Goal: Task Accomplishment & Management: Manage account settings

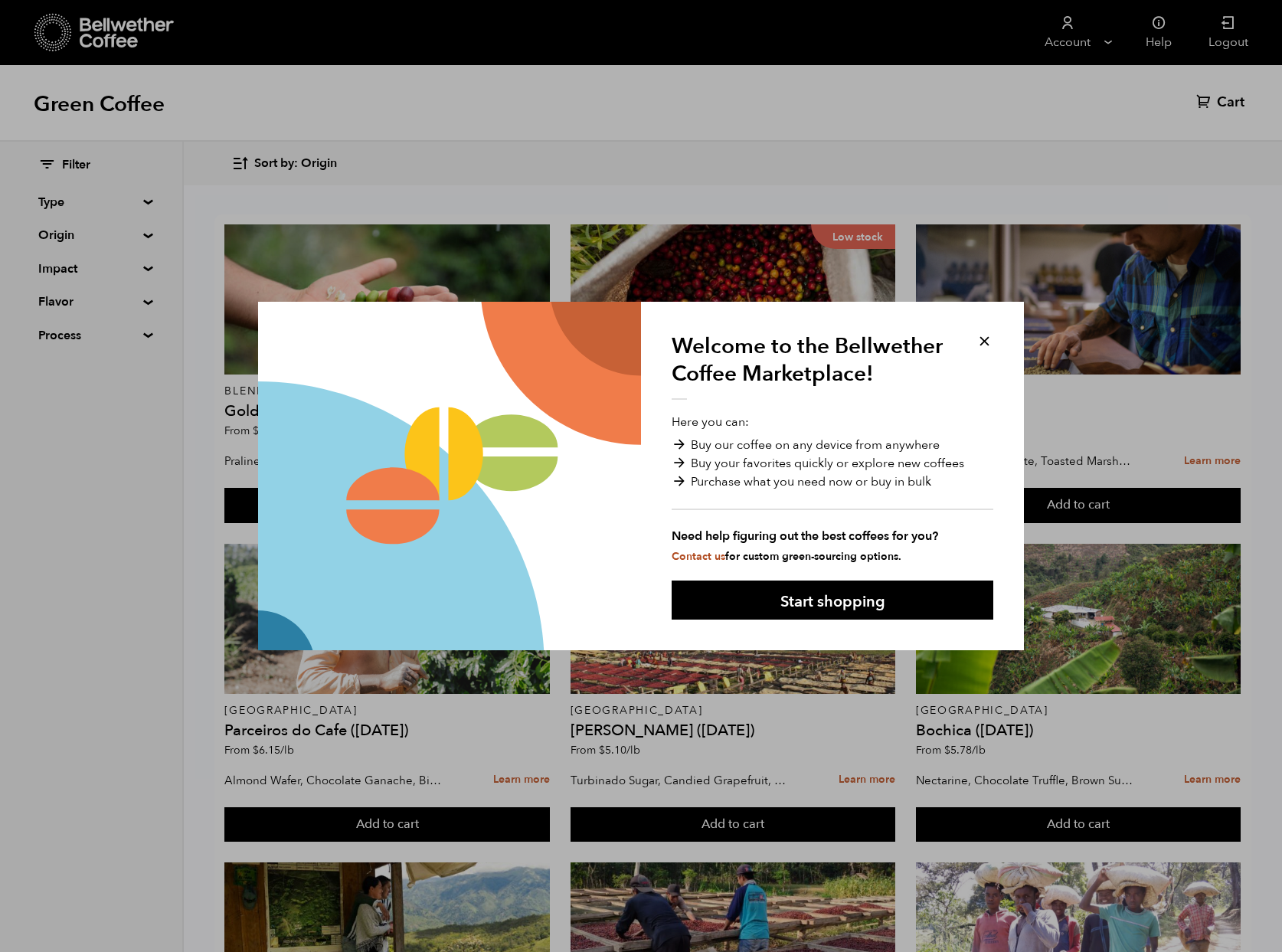
click at [980, 337] on button at bounding box center [984, 341] width 17 height 17
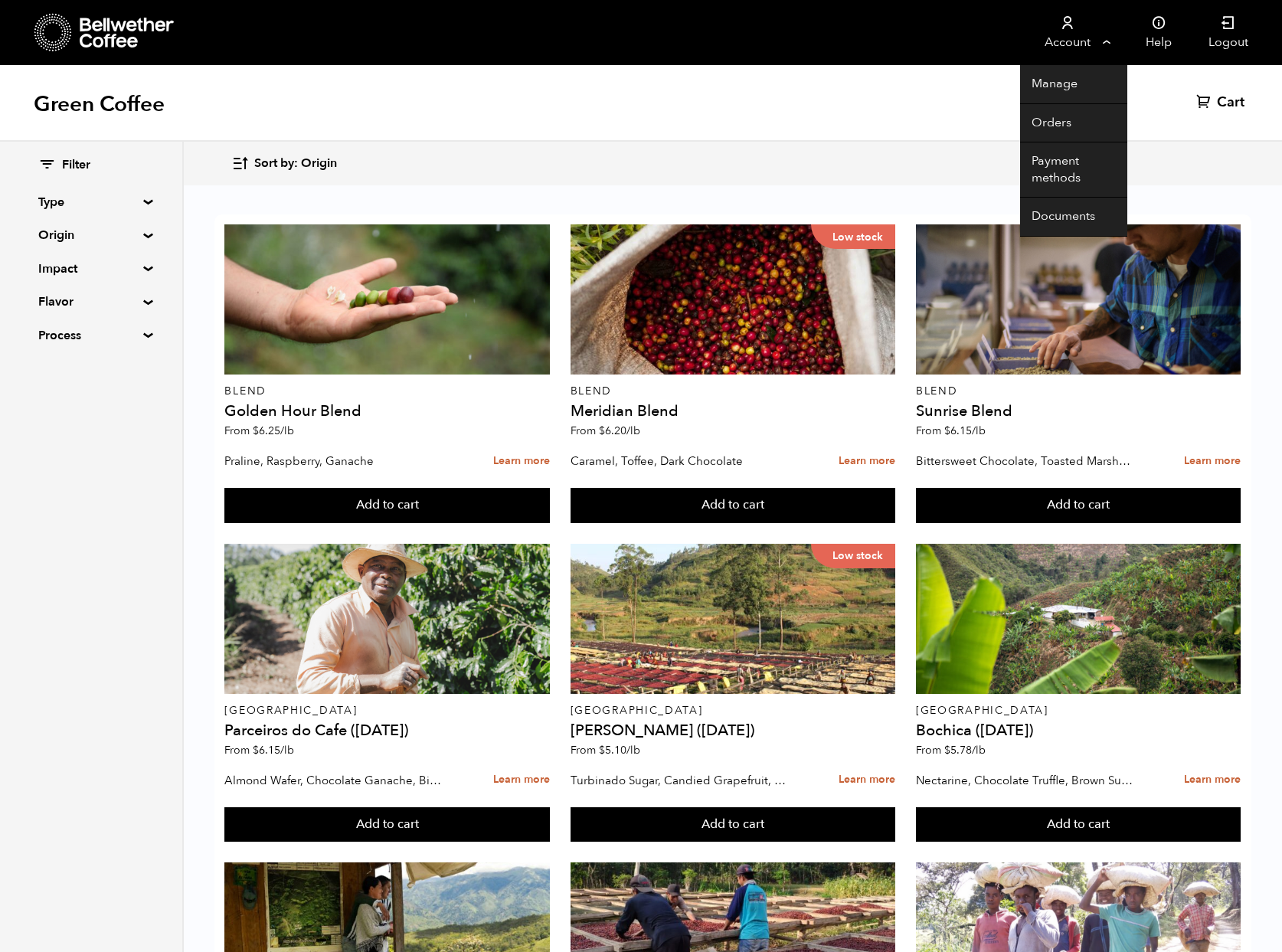
click at [1061, 37] on link "Account" at bounding box center [1068, 32] width 94 height 65
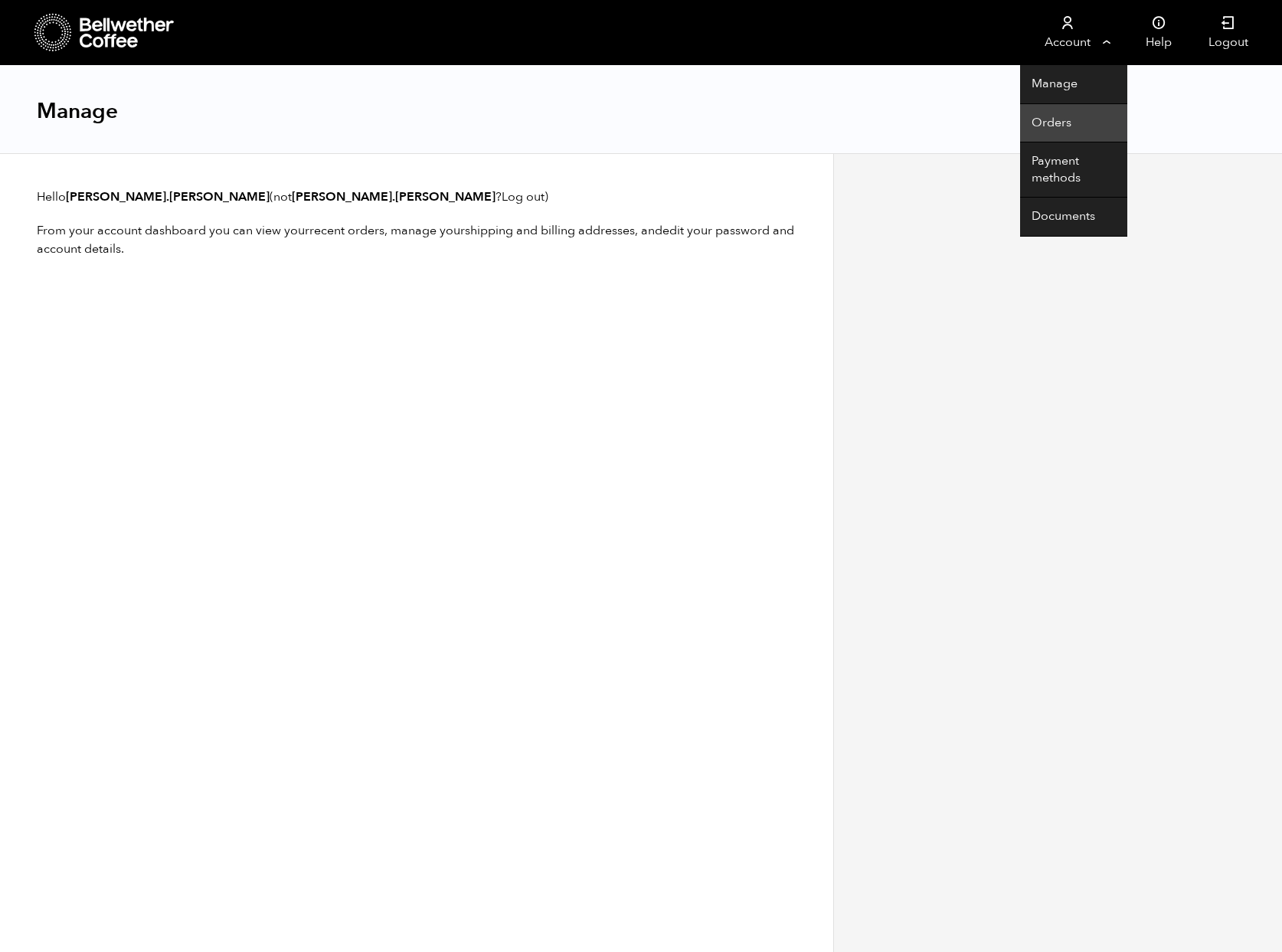
click at [1058, 125] on link "Orders" at bounding box center [1074, 123] width 107 height 39
